Goal: Information Seeking & Learning: Learn about a topic

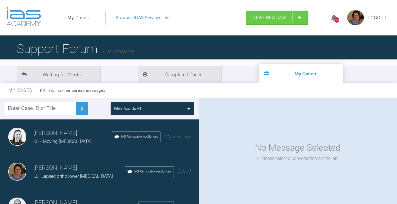
click at [183, 109] on div "Filter Boards: All" at bounding box center [152, 108] width 77 height 6
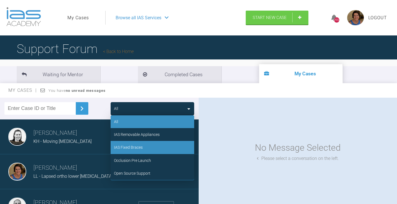
click at [145, 145] on div "IAS Fixed Braces" at bounding box center [153, 147] width 84 height 13
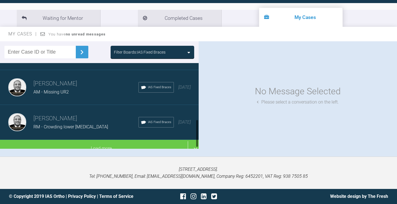
scroll to position [176, 0]
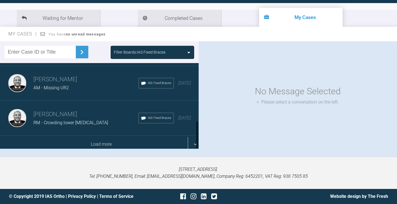
click at [143, 141] on div "Load more" at bounding box center [101, 143] width 203 height 17
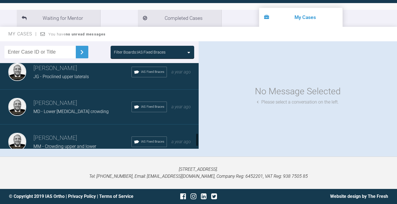
scroll to position [454, 0]
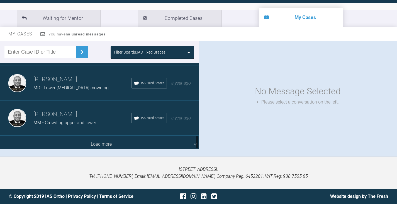
click at [127, 137] on div "Load more" at bounding box center [101, 143] width 203 height 17
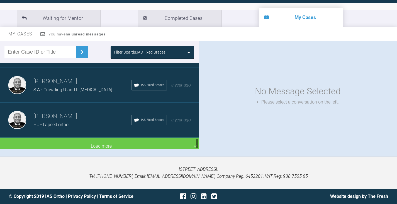
scroll to position [594, 0]
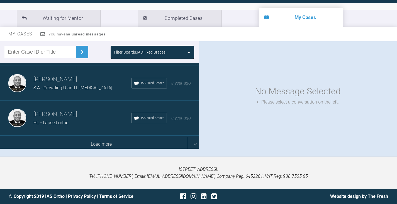
click at [104, 139] on div "Load more" at bounding box center [101, 143] width 203 height 17
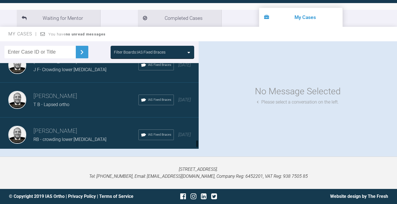
scroll to position [837, 0]
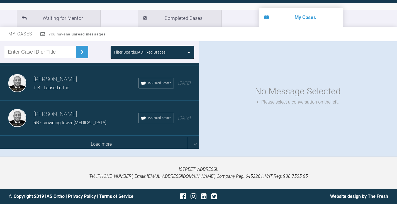
click at [119, 136] on div "Load more" at bounding box center [101, 143] width 203 height 17
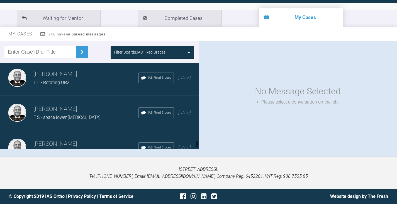
scroll to position [1116, 0]
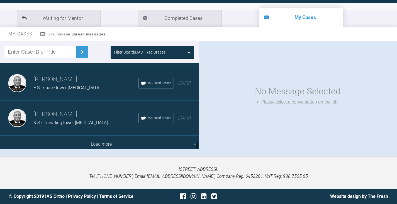
click at [80, 136] on div "Load more" at bounding box center [101, 143] width 203 height 17
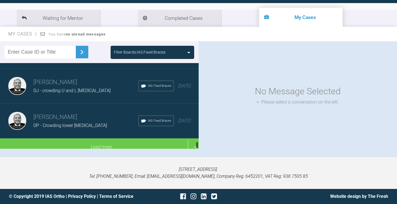
scroll to position [1430, 0]
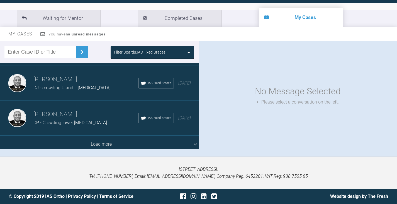
click at [65, 139] on div "Load more" at bounding box center [101, 143] width 203 height 17
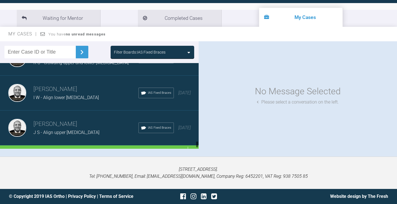
scroll to position [1639, 0]
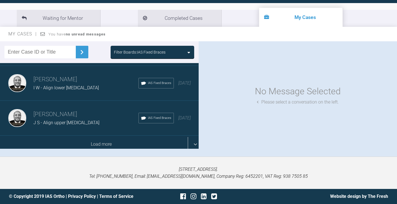
click at [63, 138] on div "Load more" at bounding box center [101, 143] width 203 height 17
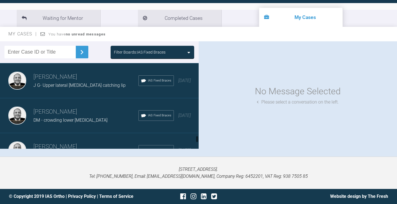
scroll to position [1890, 0]
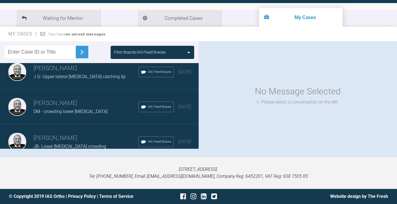
click at [79, 111] on span "DM - crowding lower [MEDICAL_DATA]" at bounding box center [70, 111] width 74 height 5
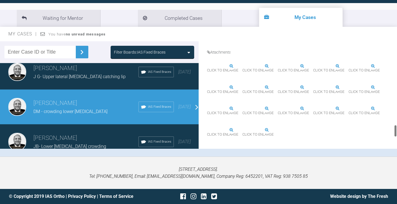
scroll to position [812, 0]
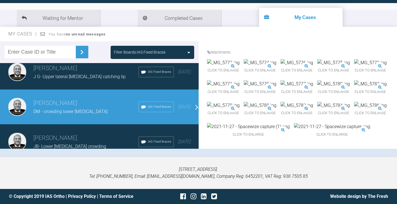
click at [242, 123] on img at bounding box center [248, 126] width 83 height 7
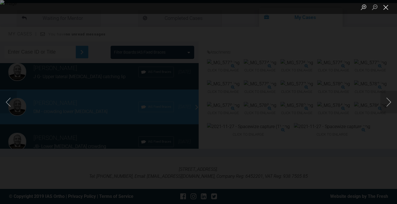
click at [386, 7] on button "Close lightbox" at bounding box center [385, 7] width 11 height 10
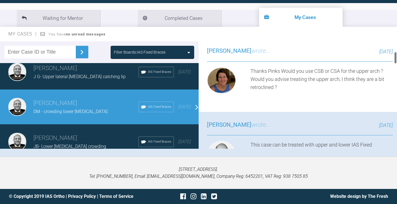
scroll to position [167, 0]
